Goal: Task Accomplishment & Management: Use online tool/utility

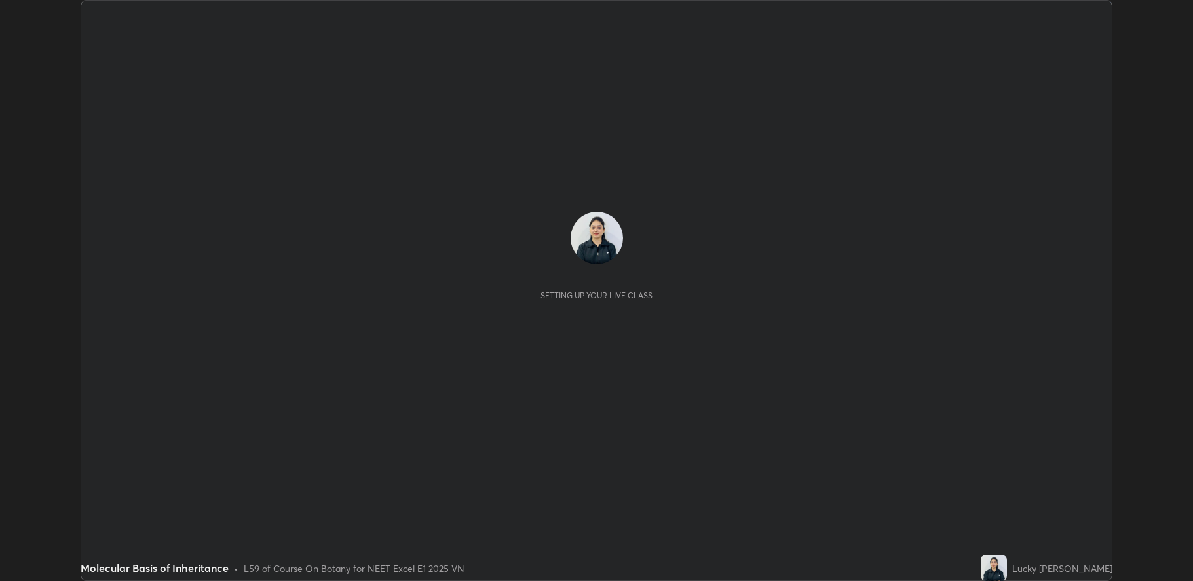
scroll to position [581, 1193]
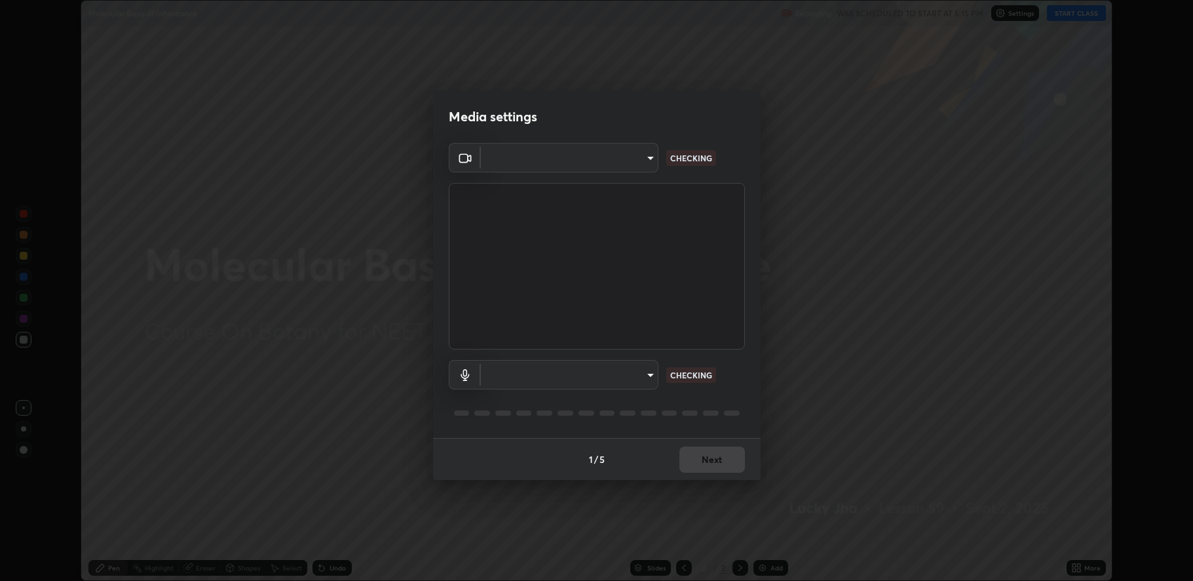
type input "fbf3bf66c54ebdc22d4a916e1eeea5187fc1625fd733ae2b86b360c30985395f"
type input "default"
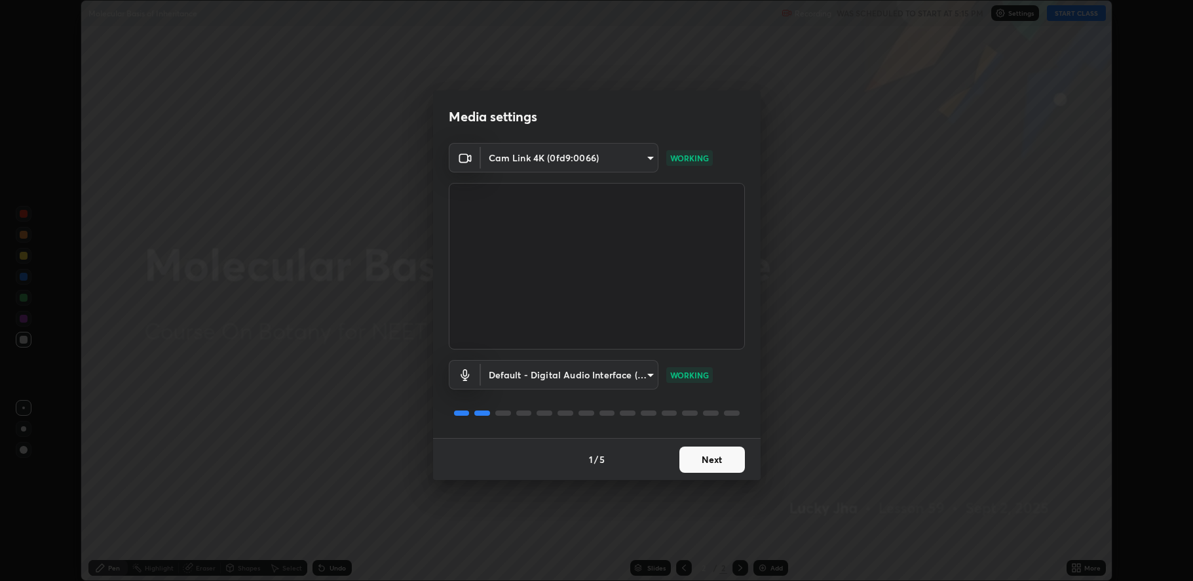
click at [703, 457] on button "Next" at bounding box center [713, 459] width 66 height 26
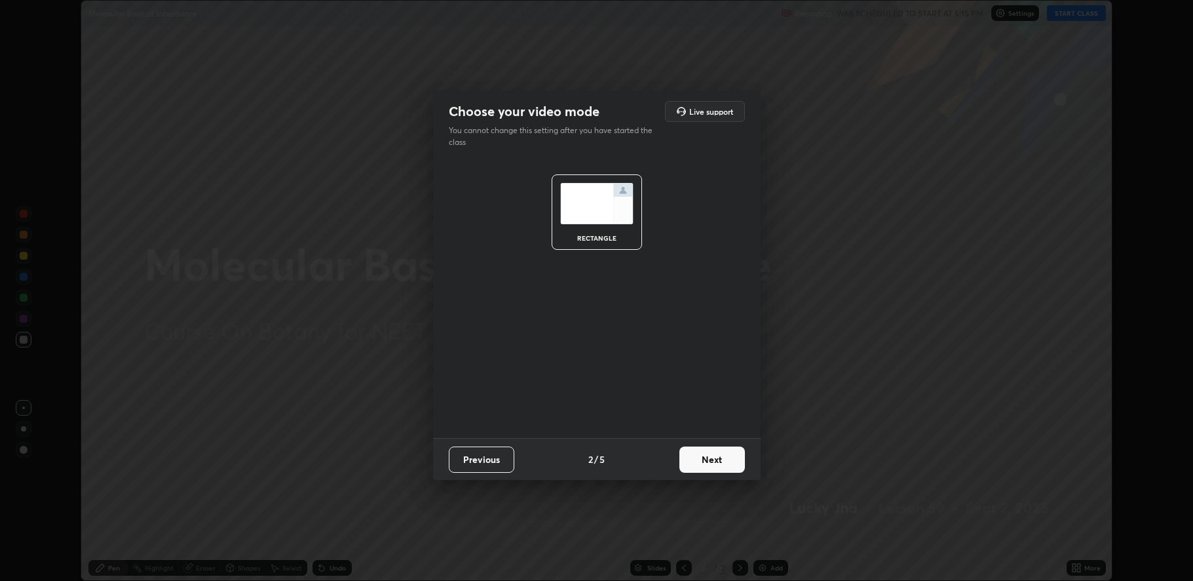
click at [703, 457] on button "Next" at bounding box center [713, 459] width 66 height 26
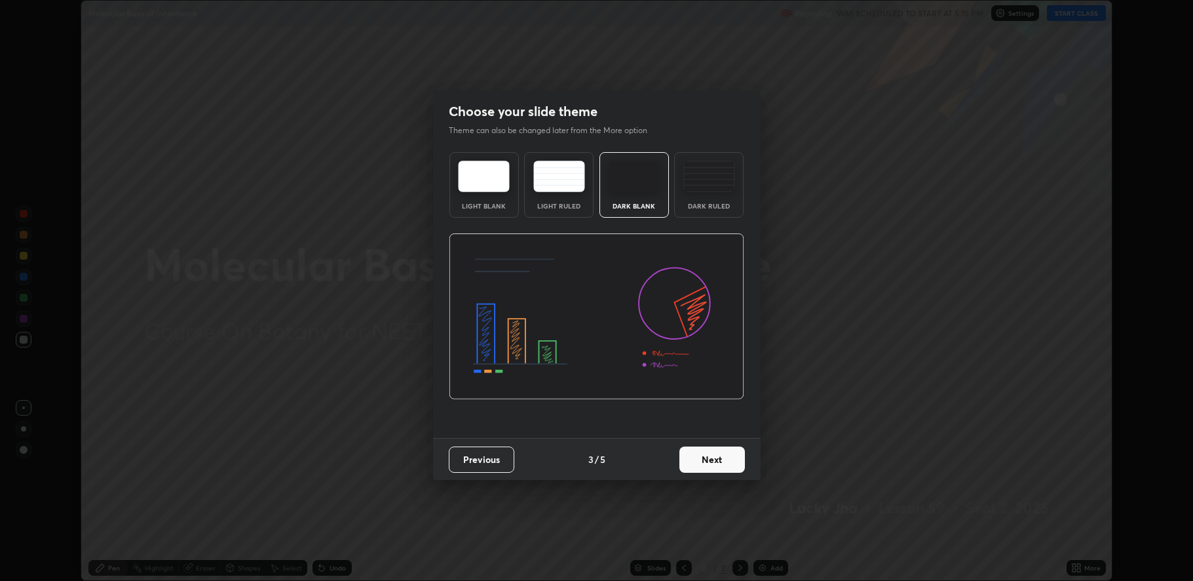
click at [706, 459] on button "Next" at bounding box center [713, 459] width 66 height 26
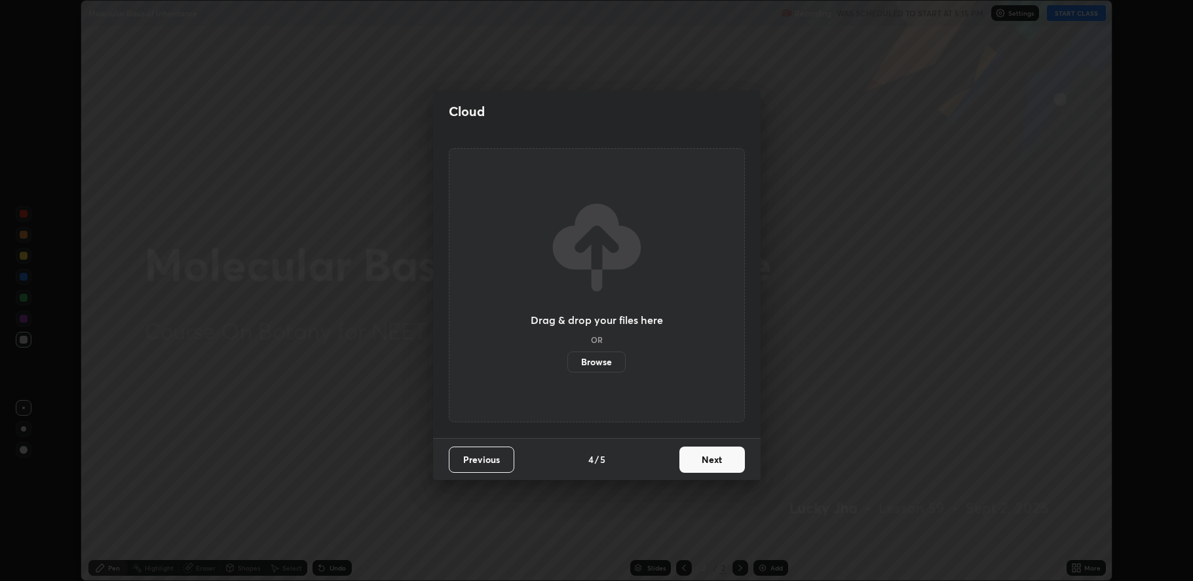
click at [705, 461] on button "Next" at bounding box center [713, 459] width 66 height 26
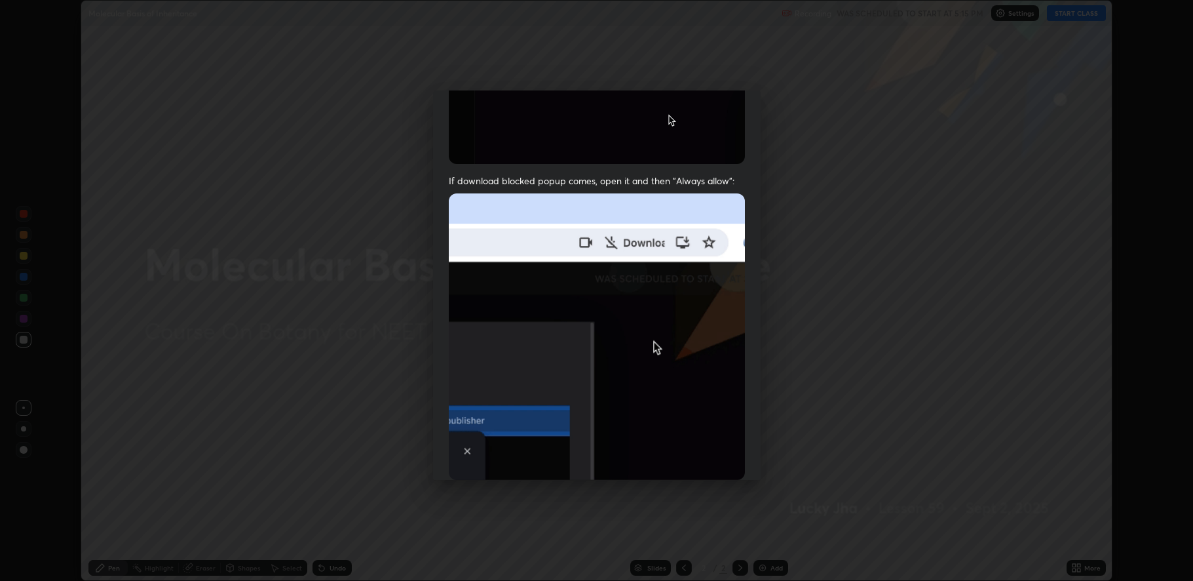
scroll to position [266, 0]
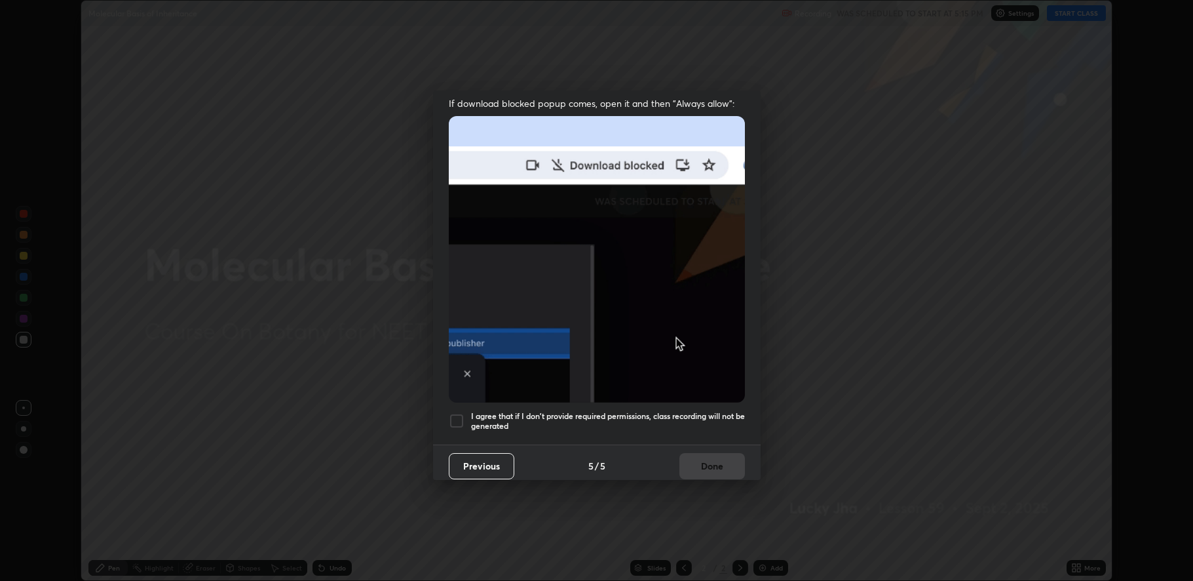
click at [454, 413] on div at bounding box center [457, 421] width 16 height 16
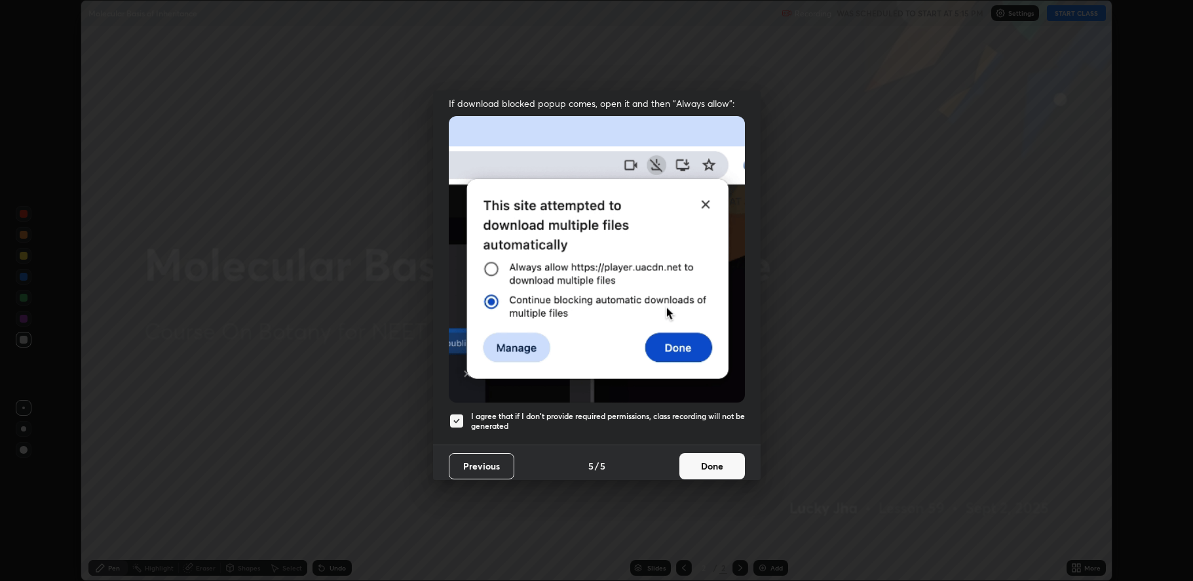
click at [712, 461] on button "Done" at bounding box center [713, 466] width 66 height 26
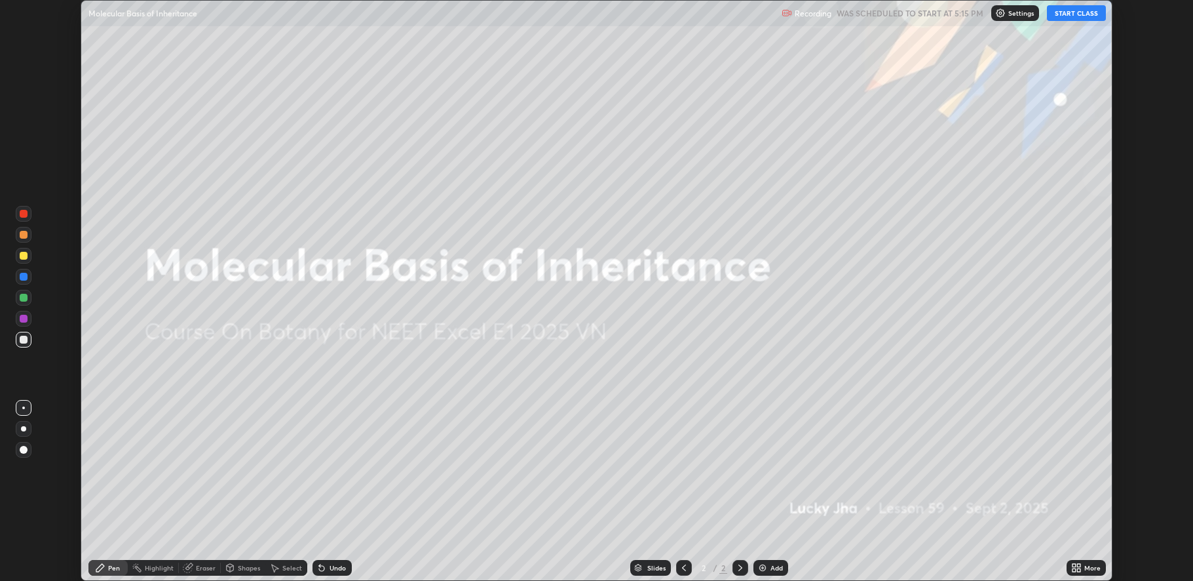
click at [760, 571] on img at bounding box center [763, 567] width 10 height 10
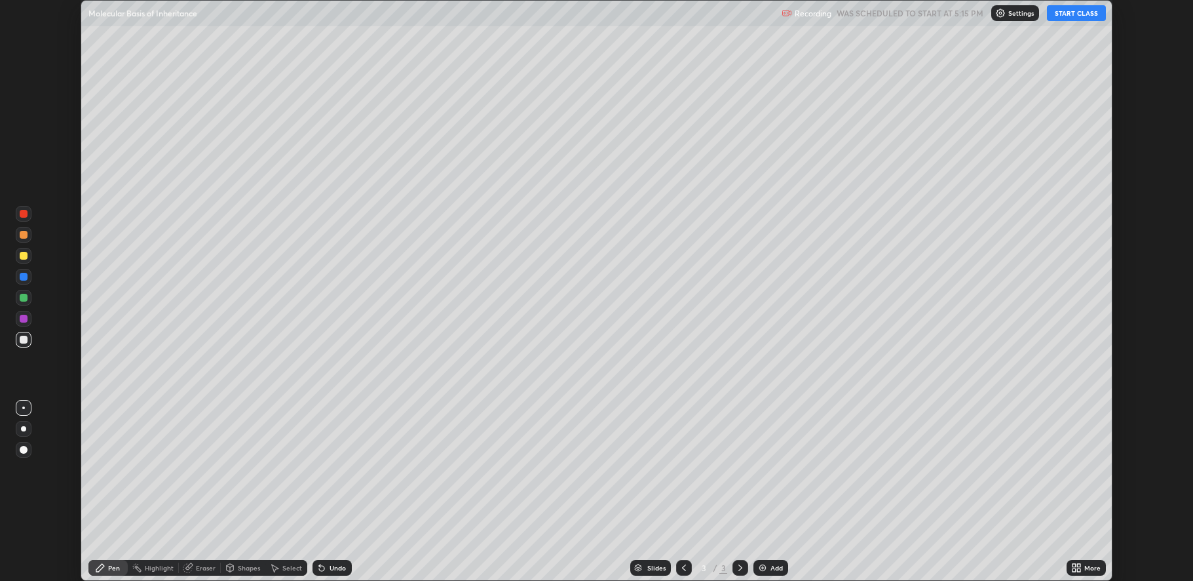
click at [1068, 16] on button "START CLASS" at bounding box center [1076, 13] width 59 height 16
click at [111, 568] on div "Pen" at bounding box center [114, 567] width 12 height 7
click at [20, 256] on div at bounding box center [24, 256] width 8 height 8
